Goal: Task Accomplishment & Management: Use online tool/utility

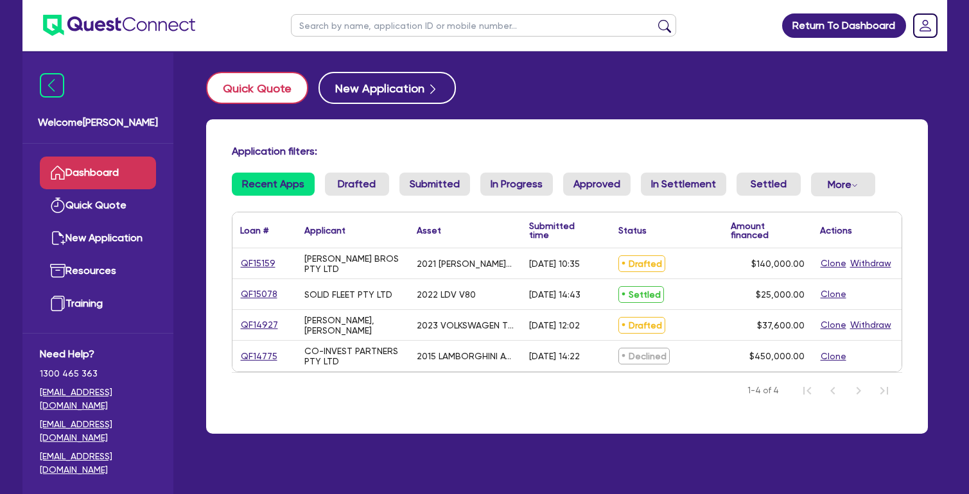
click at [228, 87] on button "Quick Quote" at bounding box center [257, 88] width 102 height 32
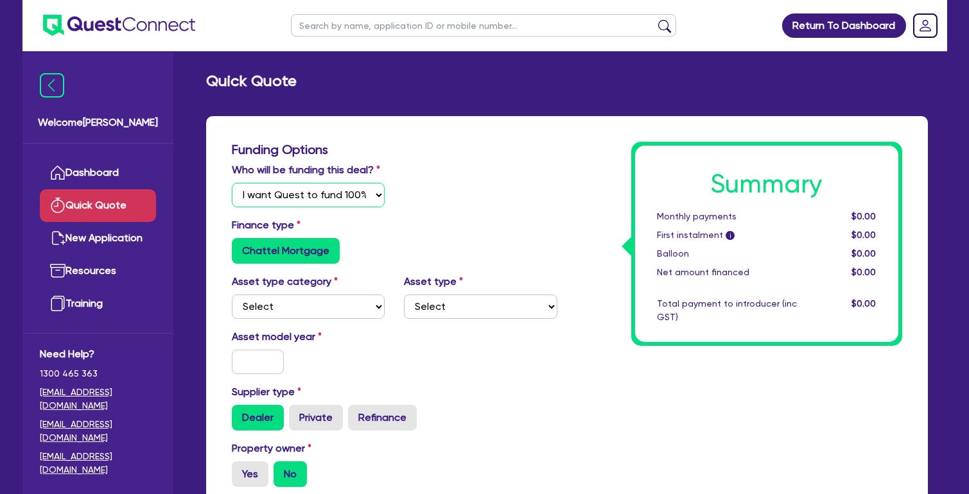
select select "Quest Finance - Platform Funding"
select select "CARS_AND_LIGHT_TRUCKS"
select select "PASSENGER_VEHICLES"
click at [245, 374] on input "text" at bounding box center [258, 362] width 53 height 24
type input "2025"
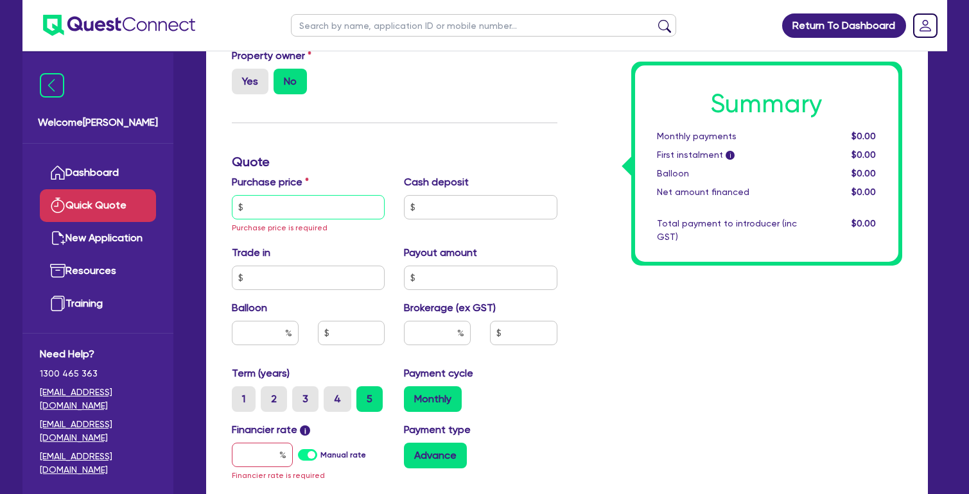
scroll to position [398, 0]
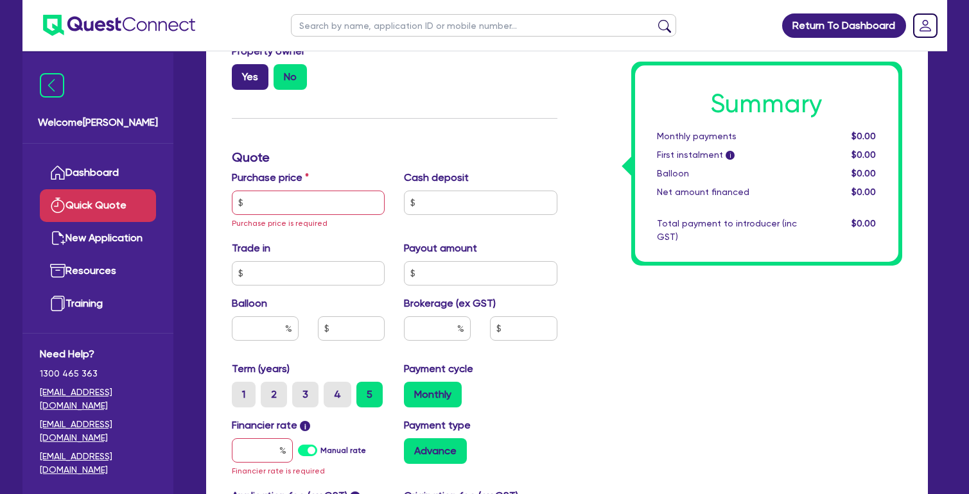
click at [240, 85] on label "Yes" at bounding box center [250, 77] width 37 height 26
click at [240, 73] on input "Yes" at bounding box center [236, 68] width 8 height 8
radio input "true"
click at [295, 215] on input "text" at bounding box center [308, 203] width 153 height 24
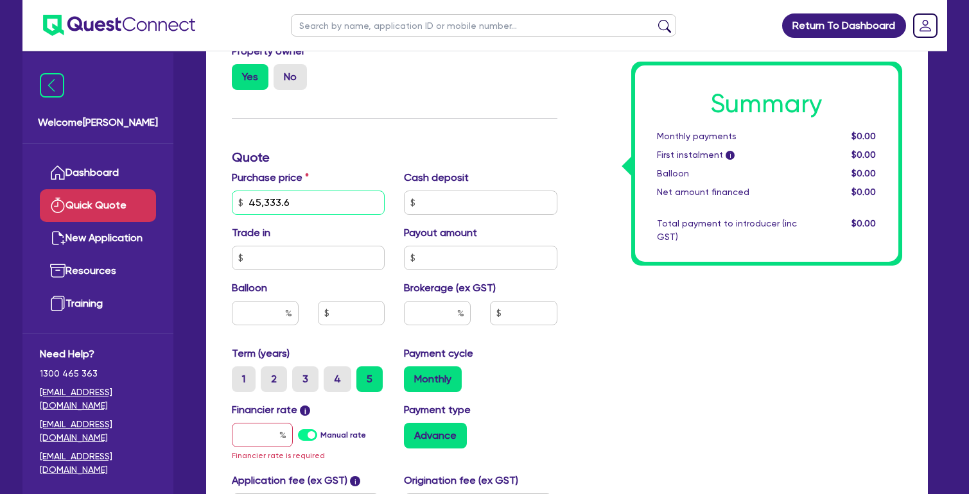
type input "45,333.6"
type input "9,066.72"
type input "0"
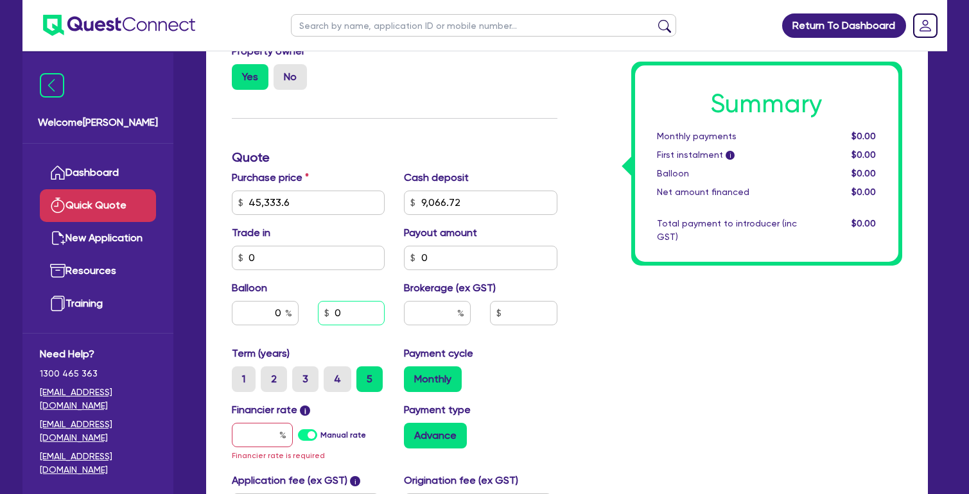
type input "0"
click at [306, 392] on label "3" at bounding box center [305, 380] width 26 height 26
click at [301, 375] on input "3" at bounding box center [296, 371] width 8 height 8
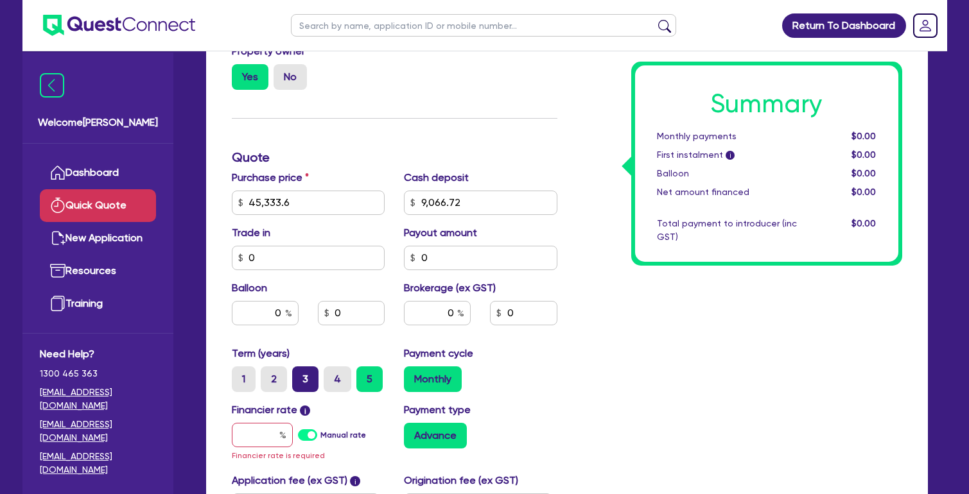
radio input "true"
click at [269, 448] on input "text" at bounding box center [262, 435] width 61 height 24
type input "1"
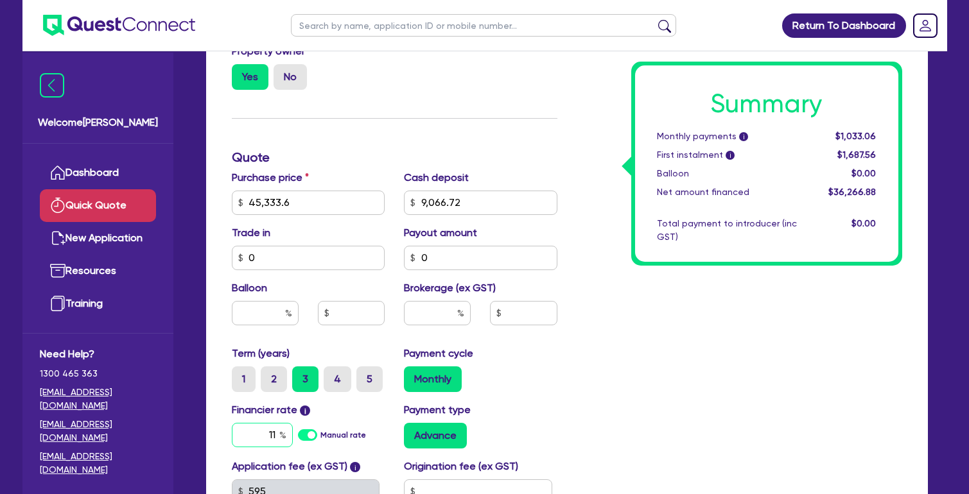
type input "11"
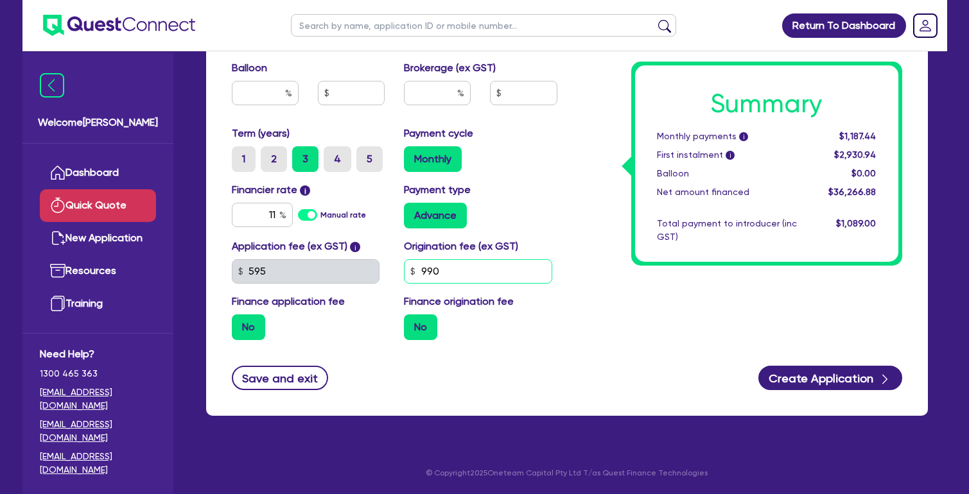
click at [453, 268] on input "990" at bounding box center [478, 271] width 148 height 24
type input "0"
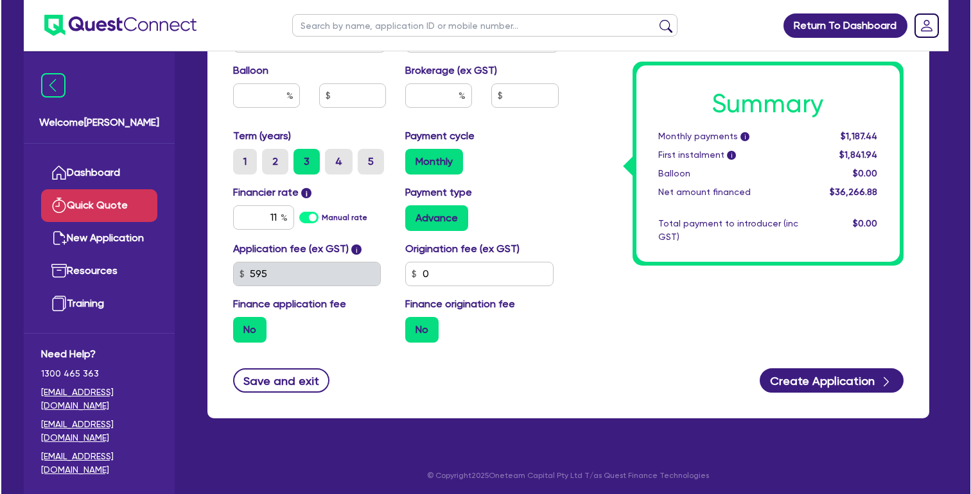
scroll to position [612, 0]
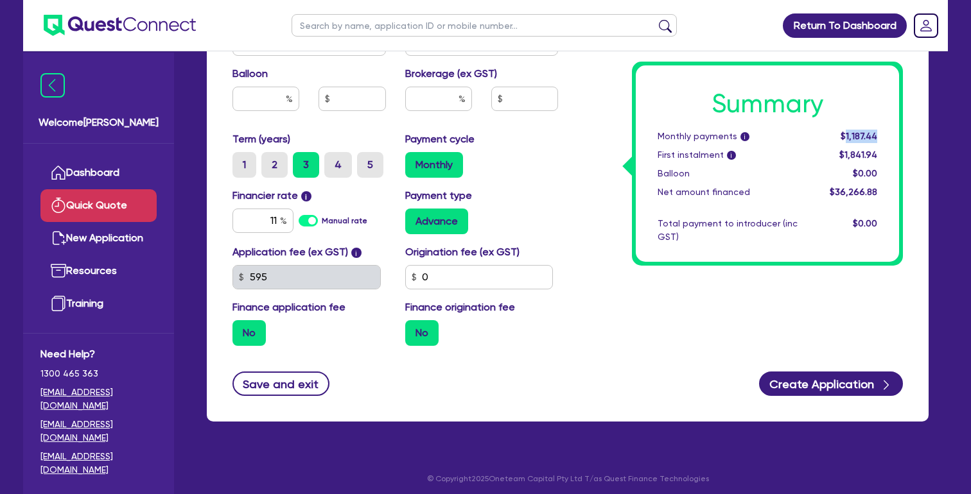
drag, startPoint x: 841, startPoint y: 132, endPoint x: 891, endPoint y: 133, distance: 50.1
click at [891, 133] on div "Summary Monthly payments i $1,187.44 First instalment i $1,841.94 Balloon $0.00…" at bounding box center [767, 164] width 263 height 197
copy span "1,187.44"
click at [340, 178] on label "4" at bounding box center [338, 165] width 28 height 26
click at [333, 161] on input "4" at bounding box center [328, 156] width 8 height 8
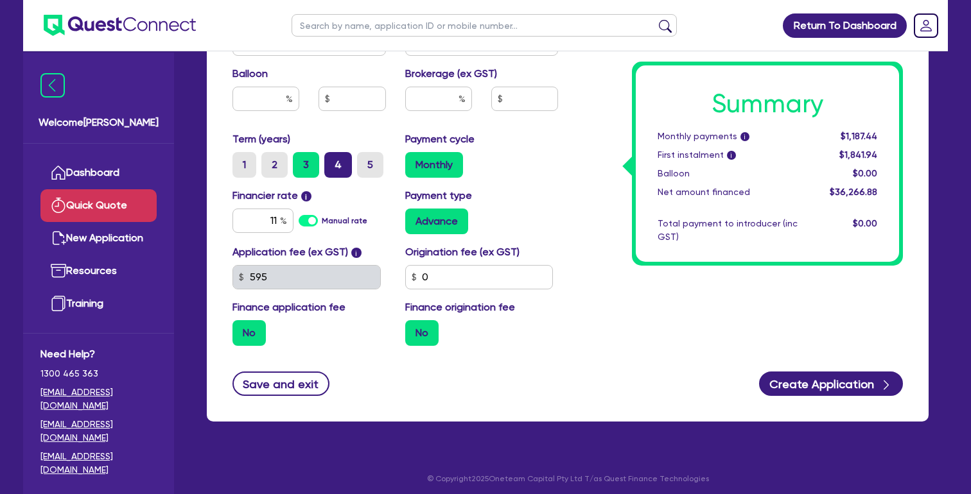
radio input "true"
